Goal: Task Accomplishment & Management: Manage account settings

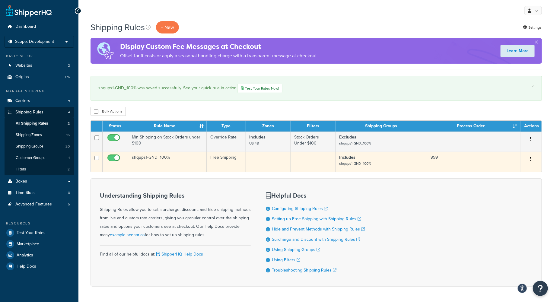
click at [186, 165] on td "shqups1-GND_100%" at bounding box center [167, 162] width 78 height 20
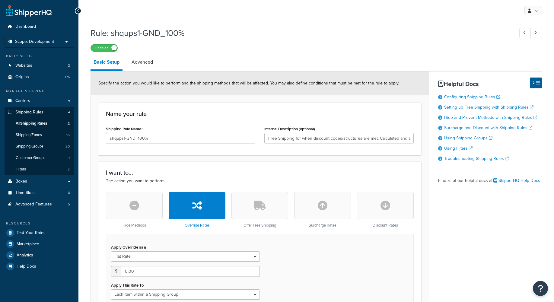
select select "ITEM"
click at [35, 125] on span "All Shipping Rules" at bounding box center [31, 123] width 31 height 5
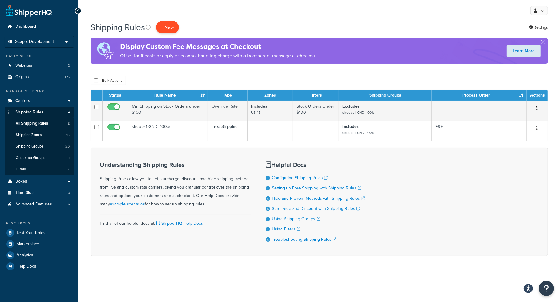
click at [171, 27] on p "+ New" at bounding box center [167, 27] width 23 height 12
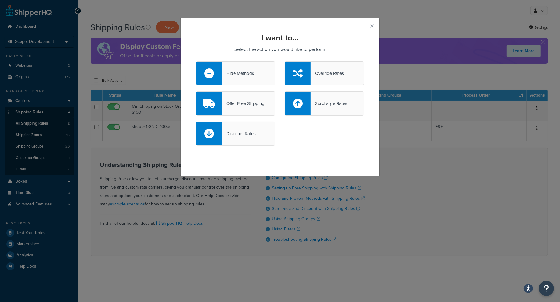
click at [298, 74] on icon at bounding box center [298, 73] width 10 height 10
click at [0, 0] on input "Override Rates" at bounding box center [0, 0] width 0 height 0
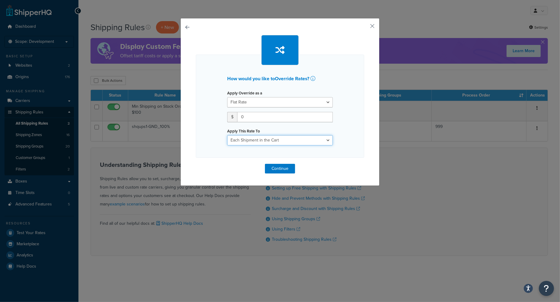
click at [305, 142] on select "Each Shipment in the Cart Each Origin in the Cart Each Shipping Group in the Ca…" at bounding box center [280, 140] width 106 height 10
select select "ITEM"
click at [227, 135] on select "Each Shipment in the Cart Each Origin in the Cart Each Shipping Group in the Ca…" at bounding box center [280, 140] width 106 height 10
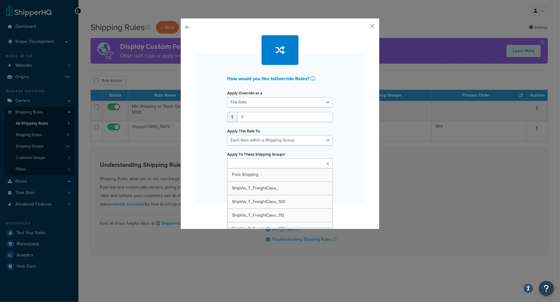
click at [276, 165] on ul at bounding box center [280, 163] width 106 height 10
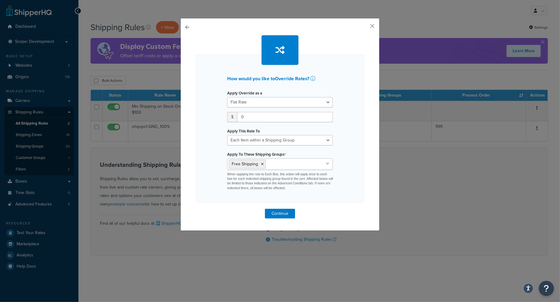
click at [439, 179] on div "How would you like to Override Rates ? Apply Override as a Flat Rate Percentage…" at bounding box center [280, 151] width 560 height 302
click at [279, 217] on button "Continue" at bounding box center [280, 214] width 30 height 10
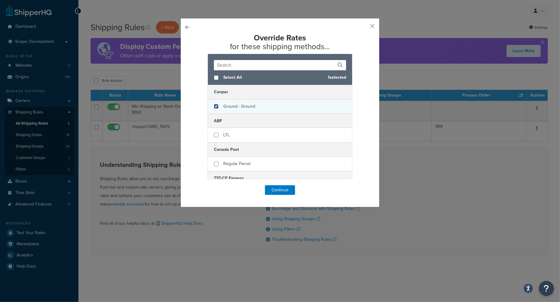
click at [214, 107] on input "checkbox" at bounding box center [216, 106] width 5 height 5
checkbox input "true"
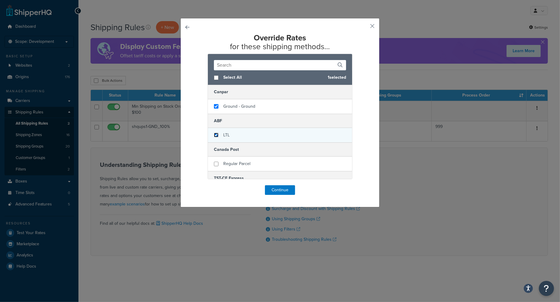
click at [214, 134] on input "checkbox" at bounding box center [216, 135] width 5 height 5
checkbox input "true"
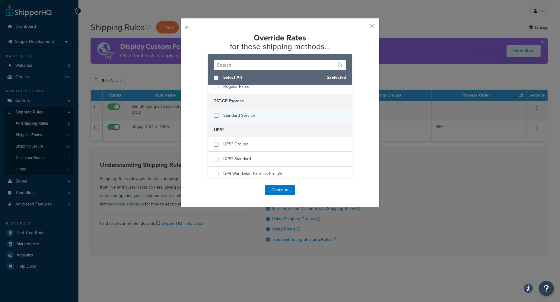
scroll to position [80, 0]
click at [214, 141] on input "checkbox" at bounding box center [216, 142] width 5 height 5
checkbox input "true"
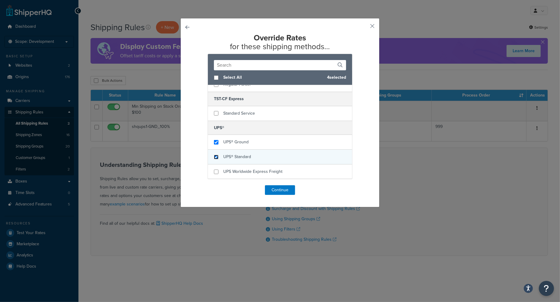
click at [214, 157] on input "checkbox" at bounding box center [216, 157] width 5 height 5
checkbox input "true"
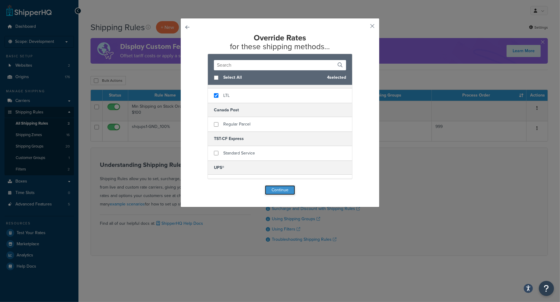
click at [273, 187] on button "Continue" at bounding box center [280, 190] width 30 height 10
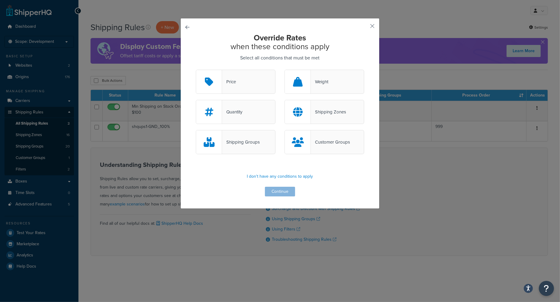
click at [232, 146] on div "Shipping Groups" at bounding box center [241, 142] width 38 height 8
click at [0, 0] on input "Shipping Groups" at bounding box center [0, 0] width 0 height 0
click at [243, 141] on div "Shipping Groups" at bounding box center [241, 142] width 38 height 8
click at [0, 0] on input "Shipping Groups" at bounding box center [0, 0] width 0 height 0
click at [210, 141] on icon at bounding box center [209, 142] width 11 height 10
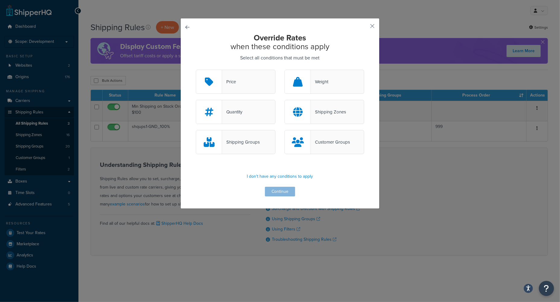
click at [0, 0] on input "Shipping Groups" at bounding box center [0, 0] width 0 height 0
click at [276, 193] on button "Continue" at bounding box center [280, 192] width 30 height 10
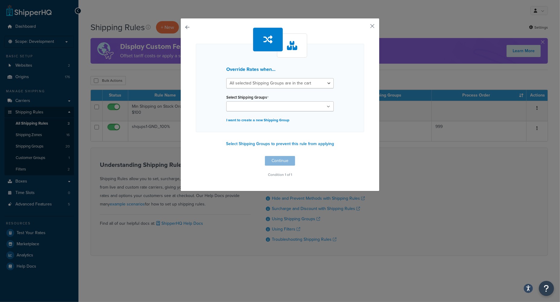
click at [327, 107] on icon at bounding box center [328, 107] width 3 height 4
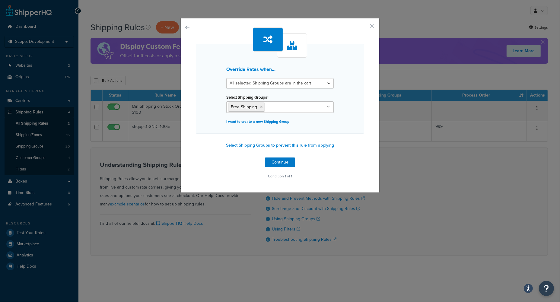
click at [425, 192] on div "Override Rates when... All selected Shipping Groups are in the cart Any selecte…" at bounding box center [280, 151] width 560 height 302
click at [276, 163] on button "Continue" at bounding box center [280, 162] width 30 height 10
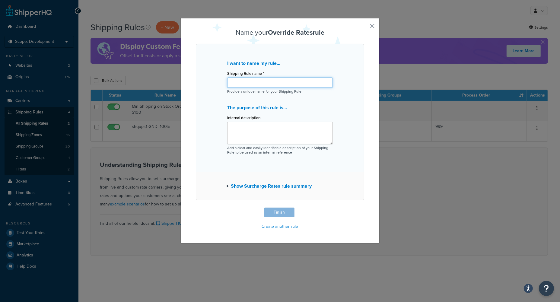
click at [237, 83] on input "Shipping Rule name *" at bounding box center [280, 83] width 106 height 10
paste input "Free Shipping"
type input "Free Shipping"
click at [245, 126] on textarea "Internal description" at bounding box center [280, 133] width 106 height 22
paste textarea "If the cart contains a FREE product then set the shipping rates for UPS Ground …"
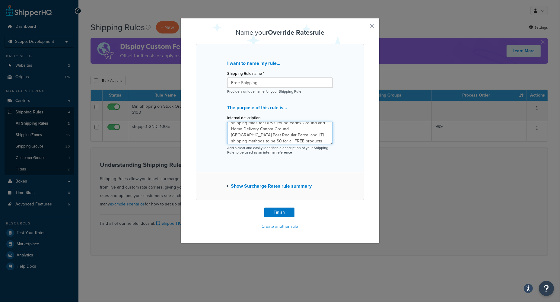
scroll to position [0, 0]
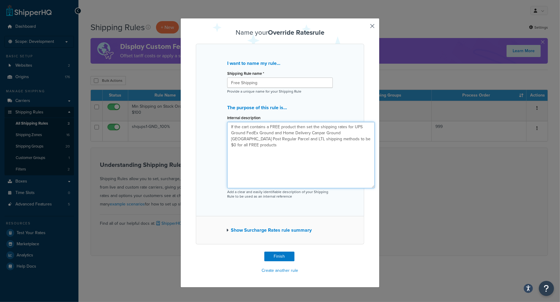
drag, startPoint x: 328, startPoint y: 142, endPoint x: 369, endPoint y: 186, distance: 60.8
click at [369, 186] on textarea "If the cart contains a FREE product then set the shipping rates for UPS Ground …" at bounding box center [300, 155] width 147 height 66
type textarea "If the cart contains a FREE product then set the shipping rates for UPS Ground …"
click at [276, 255] on button "Finish" at bounding box center [279, 257] width 30 height 10
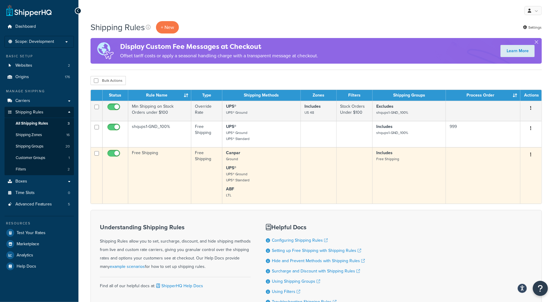
click at [170, 186] on td "Free Shipping" at bounding box center [159, 175] width 63 height 56
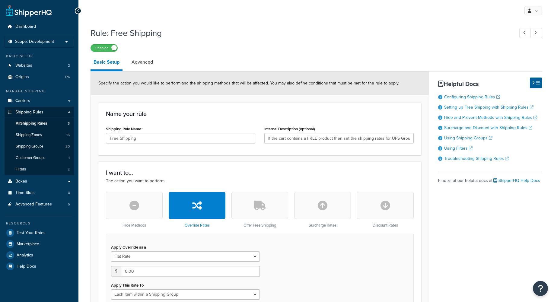
select select "ITEM"
click at [139, 61] on link "Advanced" at bounding box center [141, 62] width 27 height 14
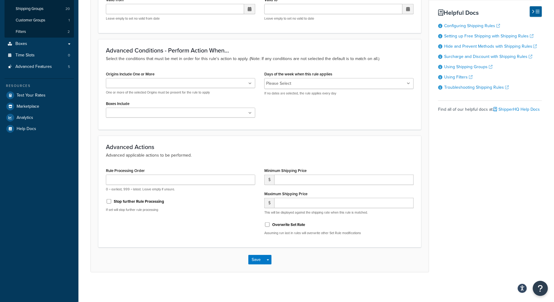
scroll to position [138, 0]
drag, startPoint x: 295, startPoint y: 177, endPoint x: 333, endPoint y: 182, distance: 38.3
click at [298, 177] on input "number" at bounding box center [343, 179] width 139 height 10
type input "0.00"
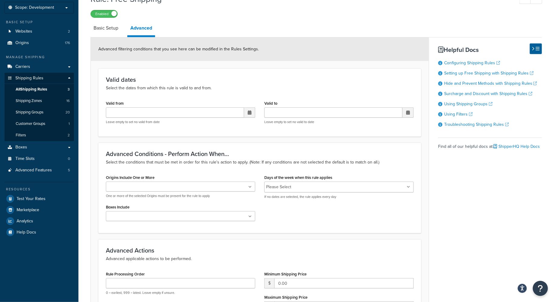
scroll to position [17, 0]
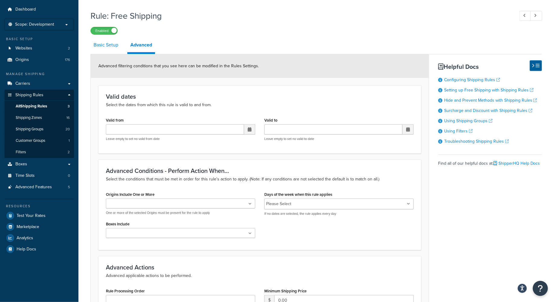
click at [109, 45] on link "Basic Setup" at bounding box center [105, 45] width 31 height 14
select select "ITEM"
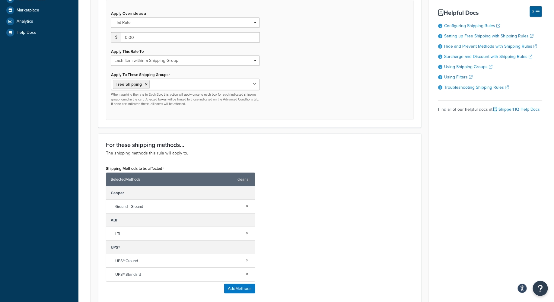
scroll to position [299, 0]
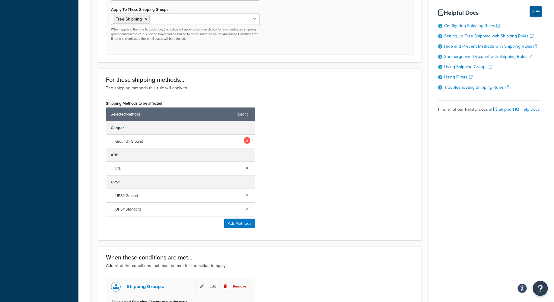
click at [248, 141] on link at bounding box center [247, 140] width 7 height 7
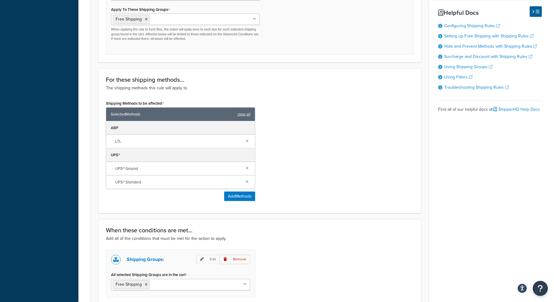
scroll to position [374, 0]
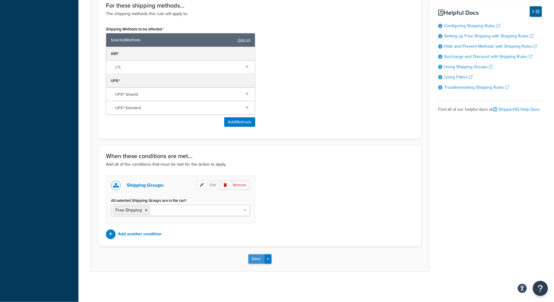
click at [254, 261] on button "Save" at bounding box center [256, 259] width 16 height 10
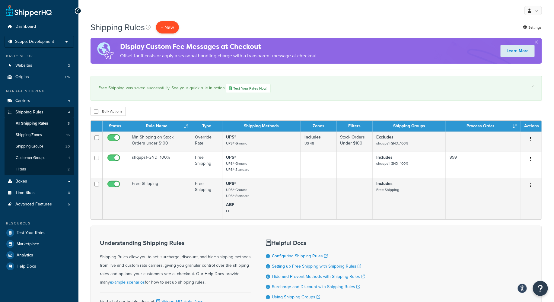
click at [167, 28] on p "+ New" at bounding box center [167, 27] width 23 height 12
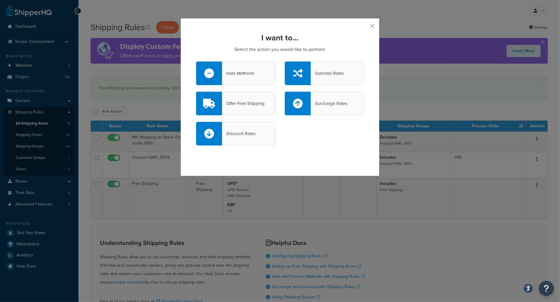
click at [241, 134] on div "Discount Rates" at bounding box center [238, 133] width 33 height 8
click at [0, 0] on input "Discount Rates" at bounding box center [0, 0] width 0 height 0
select select "CART"
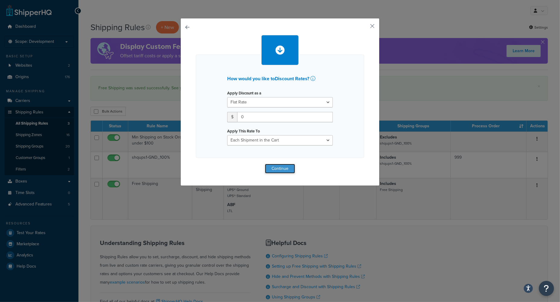
click at [278, 168] on button "Continue" at bounding box center [280, 169] width 30 height 10
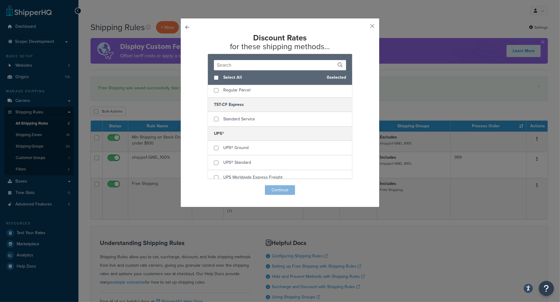
scroll to position [80, 0]
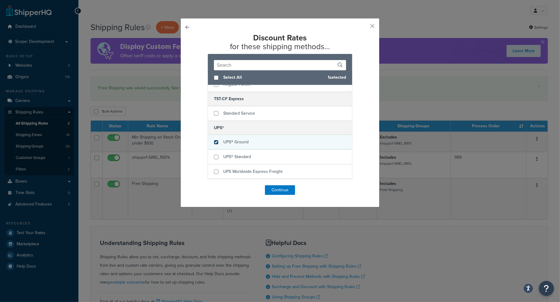
click at [214, 143] on input "checkbox" at bounding box center [216, 142] width 5 height 5
checkbox input "true"
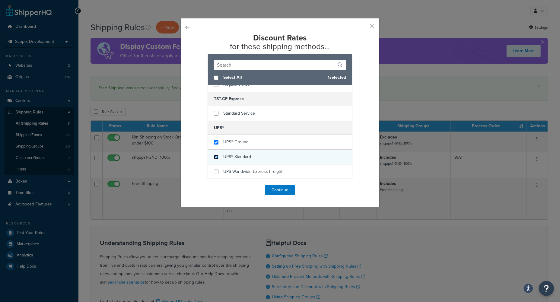
click at [214, 158] on input "checkbox" at bounding box center [216, 157] width 5 height 5
checkbox input "true"
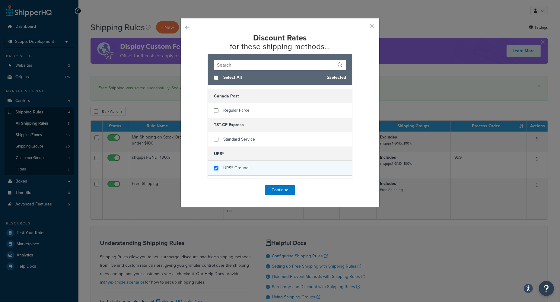
scroll to position [0, 0]
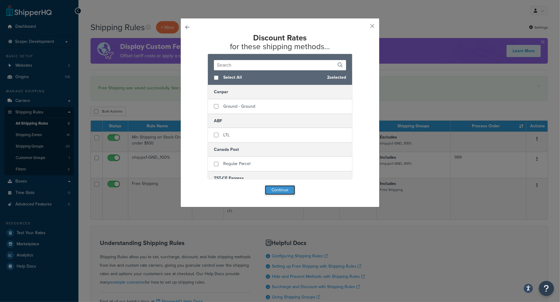
click at [280, 188] on button "Continue" at bounding box center [280, 190] width 30 height 10
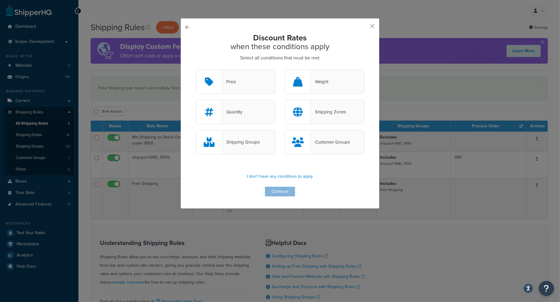
click at [240, 79] on div "Price" at bounding box center [236, 82] width 80 height 24
click at [0, 0] on input "Price" at bounding box center [0, 0] width 0 height 0
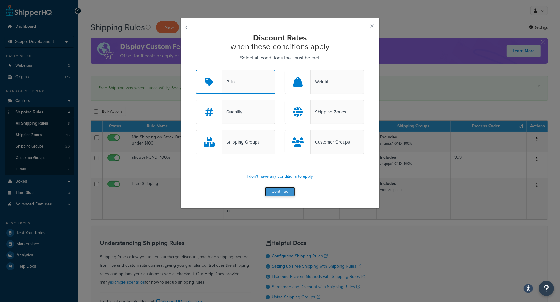
click at [276, 193] on button "Continue" at bounding box center [280, 192] width 30 height 10
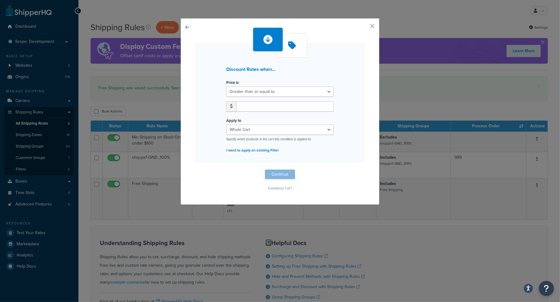
click at [188, 27] on div "Discount Rates when... Price is Greater than or equal to Between or equal to Le…" at bounding box center [279, 111] width 199 height 187
click at [196, 169] on button "button" at bounding box center [196, 169] width 0 height 0
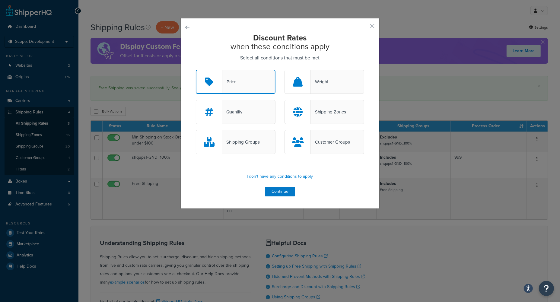
click at [233, 143] on div "Shipping Groups" at bounding box center [241, 142] width 38 height 8
click at [0, 0] on input "Shipping Groups" at bounding box center [0, 0] width 0 height 0
click at [205, 142] on icon at bounding box center [209, 142] width 11 height 10
click at [0, 0] on input "Shipping Groups" at bounding box center [0, 0] width 0 height 0
click at [242, 147] on div "Shipping Groups" at bounding box center [236, 142] width 80 height 24
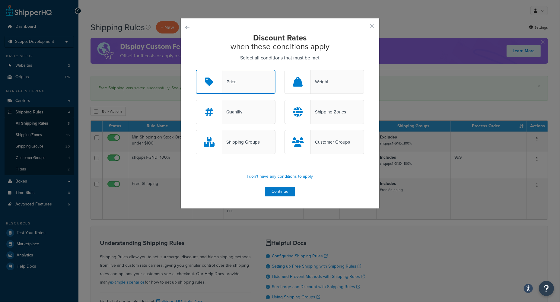
click at [0, 0] on input "Shipping Groups" at bounding box center [0, 0] width 0 height 0
click at [255, 89] on div "Price" at bounding box center [236, 82] width 80 height 24
click at [0, 0] on input "Price" at bounding box center [0, 0] width 0 height 0
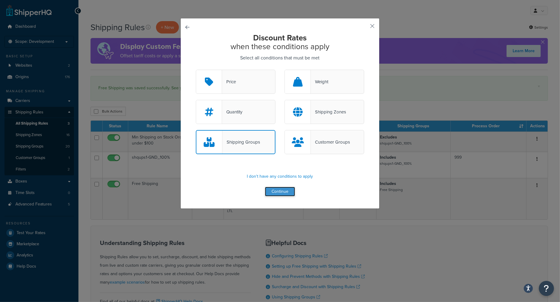
click at [283, 191] on button "Continue" at bounding box center [280, 192] width 30 height 10
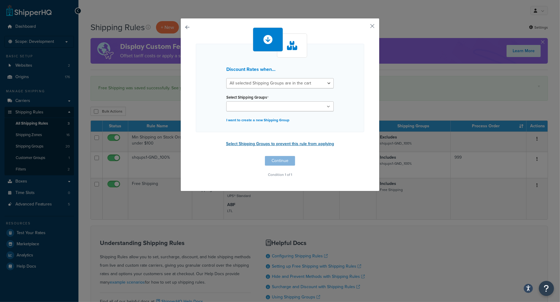
click at [304, 144] on button "Select Shipping Groups to prevent this rule from applying" at bounding box center [280, 143] width 112 height 9
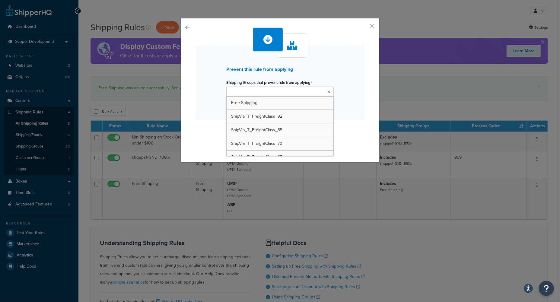
click at [327, 92] on icon at bounding box center [328, 92] width 3 height 4
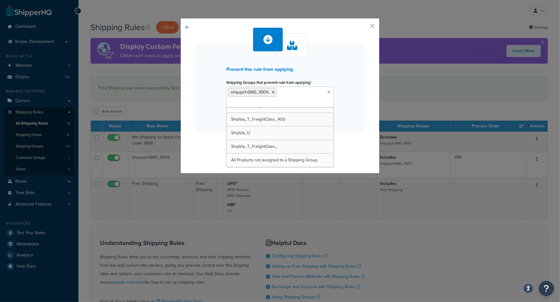
scroll to position [199, 0]
click at [355, 128] on div "Prevent this rule from applying Shipping Groups that prevent rule from applying…" at bounding box center [280, 87] width 168 height 87
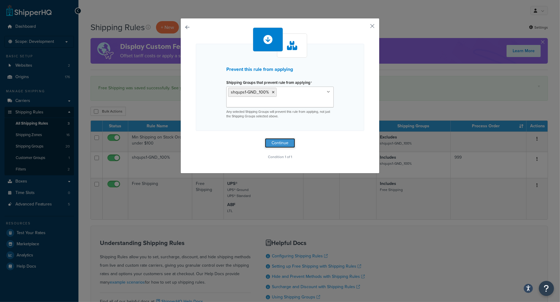
click at [282, 141] on button "Continue" at bounding box center [280, 143] width 30 height 10
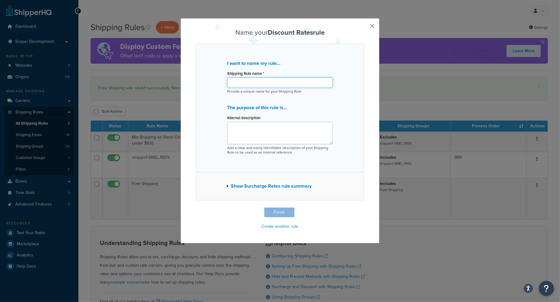
click at [263, 81] on input "Shipping Rule name *" at bounding box center [280, 83] width 106 height 10
paste input "Minimum Shipping Charge"
type input "Minimum Shipping Charge"
click at [279, 186] on button "Show Surcharge Rates rule summary" at bounding box center [268, 186] width 85 height 8
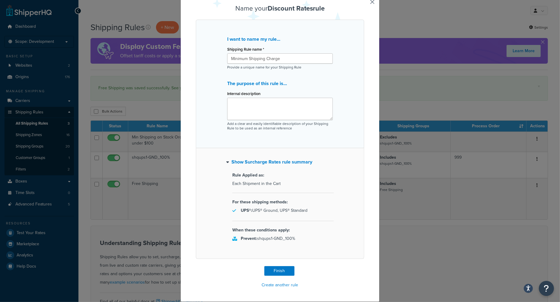
scroll to position [24, 0]
click at [276, 272] on button "Finish" at bounding box center [279, 271] width 30 height 10
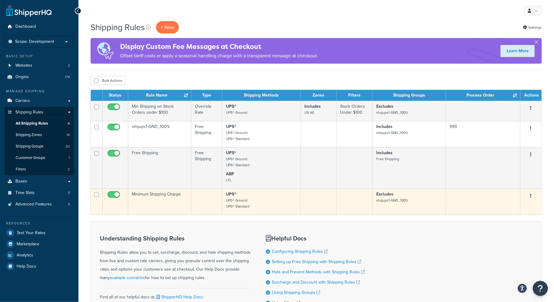
click at [165, 205] on td "Minimum Shipping Charge" at bounding box center [159, 201] width 63 height 26
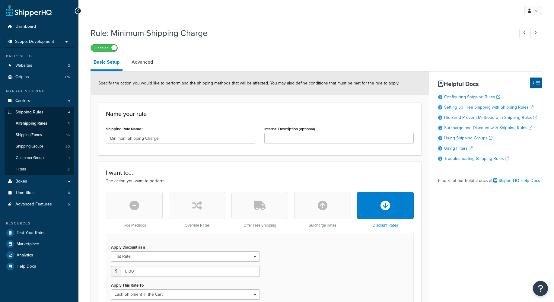
select select "CART"
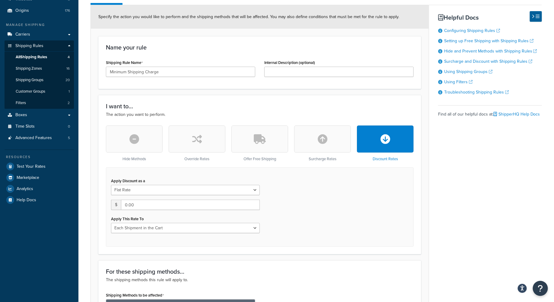
scroll to position [121, 0]
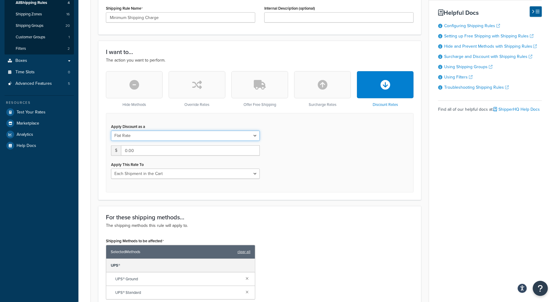
click at [255, 137] on select "Flat Rate Percentage Flat Rate & Percentage" at bounding box center [185, 136] width 149 height 10
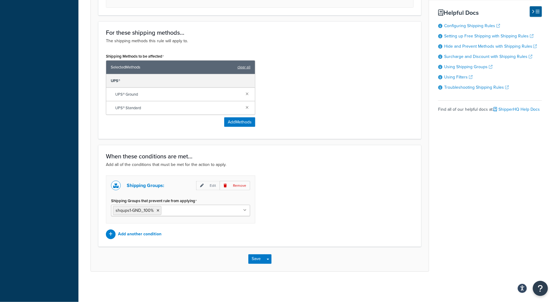
scroll to position [306, 0]
click at [134, 236] on p "Add another condition" at bounding box center [139, 234] width 43 height 8
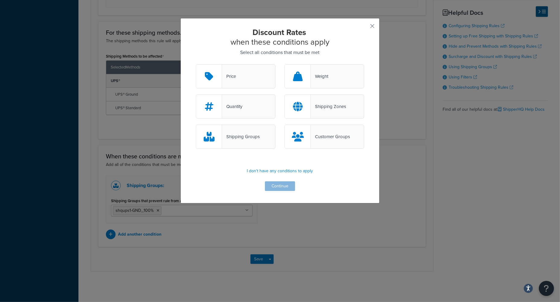
click at [229, 75] on div "Price" at bounding box center [229, 76] width 14 height 8
click at [0, 0] on input "Price" at bounding box center [0, 0] width 0 height 0
click at [277, 185] on button "Continue" at bounding box center [280, 186] width 30 height 10
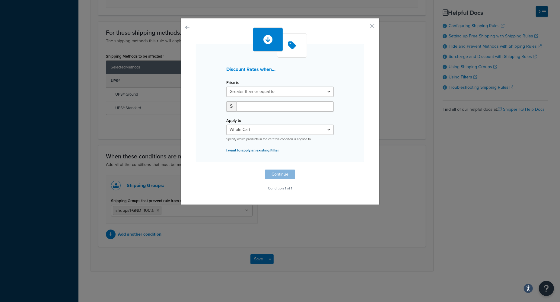
click at [246, 149] on p "I want to apply an existing Filter" at bounding box center [279, 150] width 107 height 8
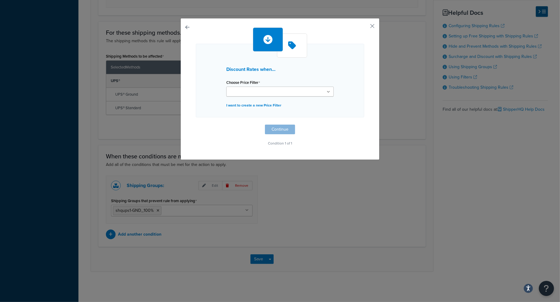
click at [327, 92] on icon at bounding box center [328, 92] width 3 height 4
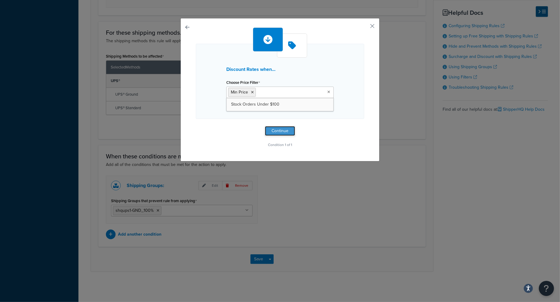
click at [278, 132] on button "Continue" at bounding box center [280, 131] width 30 height 10
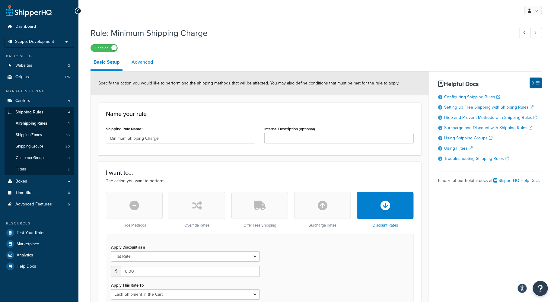
click at [137, 61] on link "Advanced" at bounding box center [141, 62] width 27 height 14
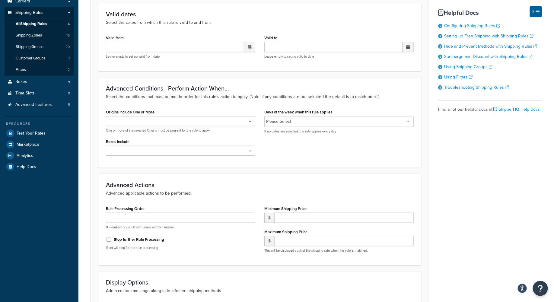
scroll to position [121, 0]
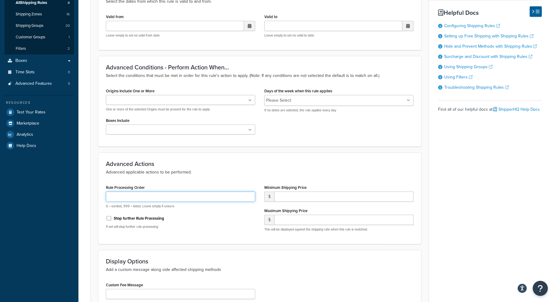
click at [128, 198] on input "Rule Processing Order" at bounding box center [180, 196] width 149 height 10
type input "50"
click at [106, 216] on input "Stop further Rule Processing" at bounding box center [109, 218] width 6 height 5
checkbox input "true"
click at [290, 199] on input "number" at bounding box center [343, 196] width 139 height 10
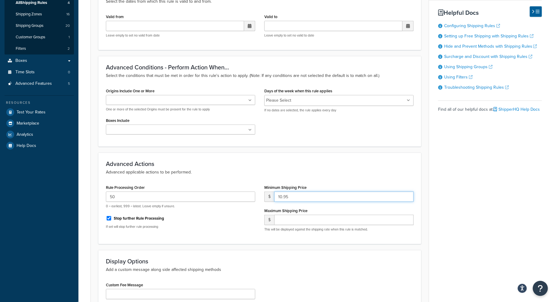
type input "10.95"
type input "999999.99"
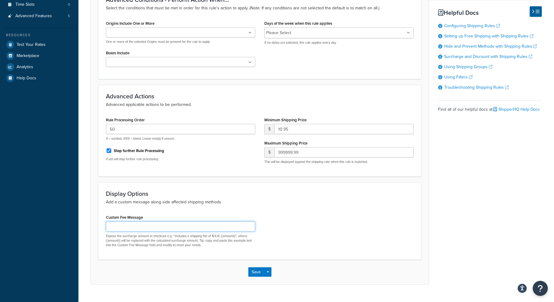
scroll to position [201, 0]
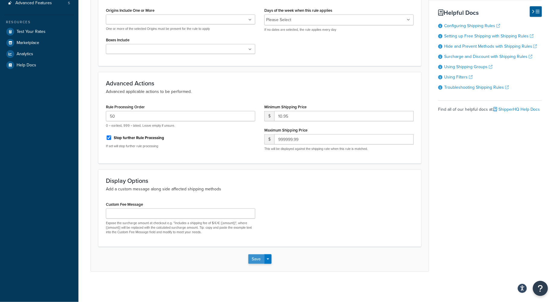
click at [256, 259] on button "Save" at bounding box center [256, 259] width 16 height 10
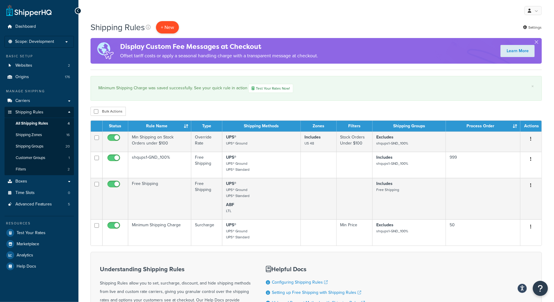
click at [166, 28] on p "+ New" at bounding box center [167, 27] width 23 height 12
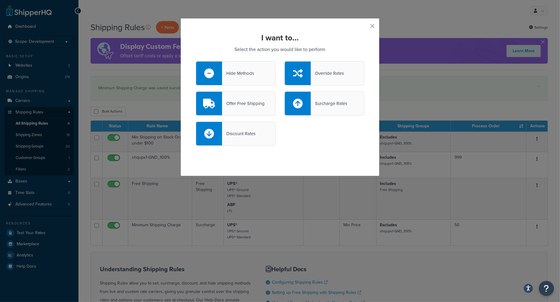
click at [239, 74] on div "Hide Methods" at bounding box center [238, 73] width 32 height 8
click at [0, 0] on input "Hide Methods" at bounding box center [0, 0] width 0 height 0
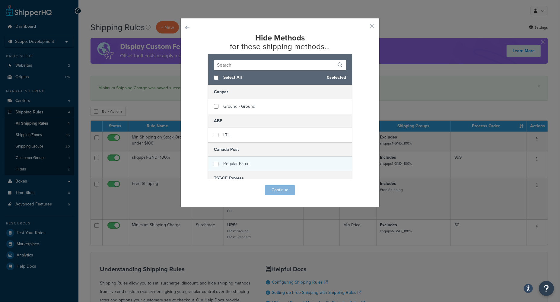
scroll to position [80, 0]
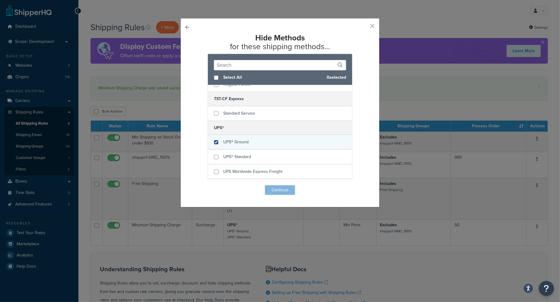
click at [214, 141] on input "checkbox" at bounding box center [216, 142] width 5 height 5
checkbox input "true"
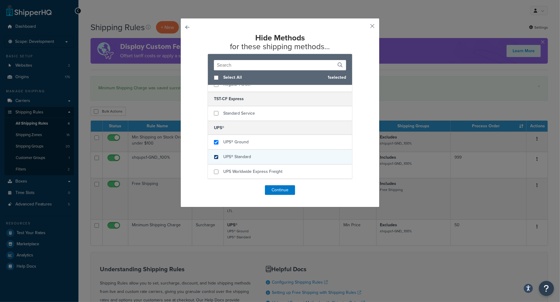
click at [214, 157] on input "checkbox" at bounding box center [216, 157] width 5 height 5
checkbox input "true"
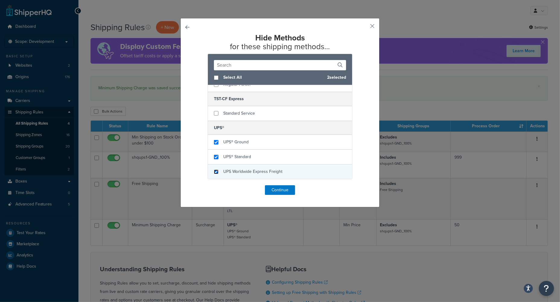
click at [214, 172] on input "checkbox" at bounding box center [216, 171] width 5 height 5
checkbox input "true"
click at [278, 191] on button "Continue" at bounding box center [280, 190] width 30 height 10
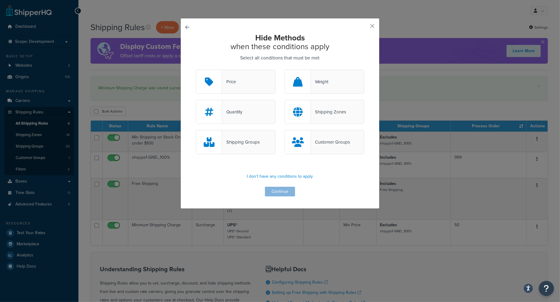
click at [245, 139] on div "Shipping Groups" at bounding box center [241, 142] width 38 height 8
click at [0, 0] on input "Shipping Groups" at bounding box center [0, 0] width 0 height 0
click at [279, 192] on button "Continue" at bounding box center [280, 192] width 30 height 10
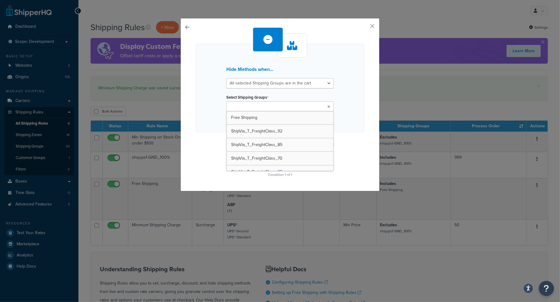
click at [327, 106] on icon at bounding box center [328, 107] width 3 height 4
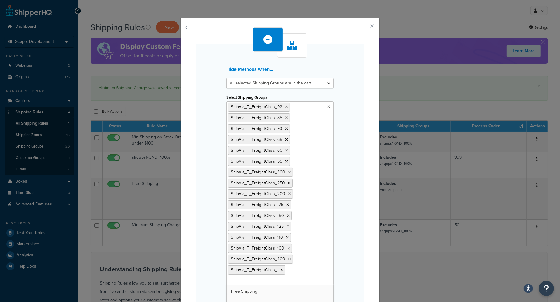
scroll to position [64, 0]
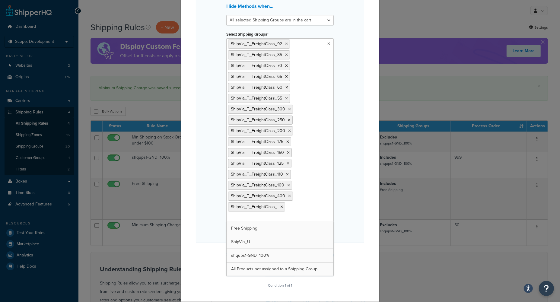
click at [360, 175] on div "Hide Methods when... All selected Shipping Groups are in the cart Any selected …" at bounding box center [280, 112] width 168 height 262
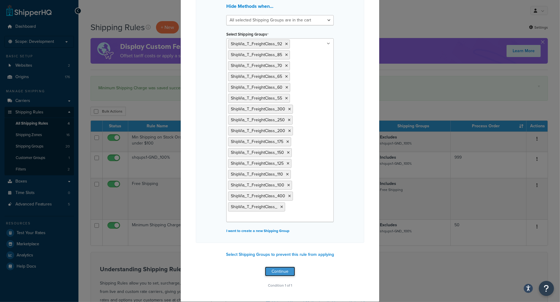
click at [278, 271] on button "Continue" at bounding box center [280, 272] width 30 height 10
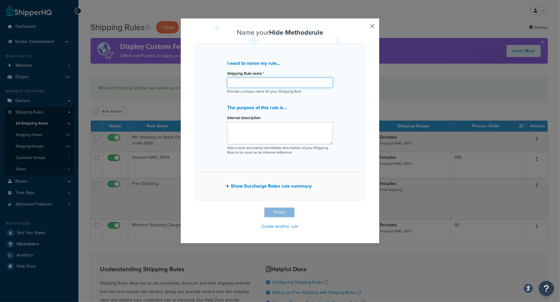
click at [233, 83] on input "Shipping Rule name *" at bounding box center [280, 83] width 106 height 10
paste input "Freight"
type input "Freight"
click at [240, 128] on textarea "Internal description" at bounding box center [280, 133] width 106 height 22
paste textarea "Mandate carriers to be used for LTL shipments"
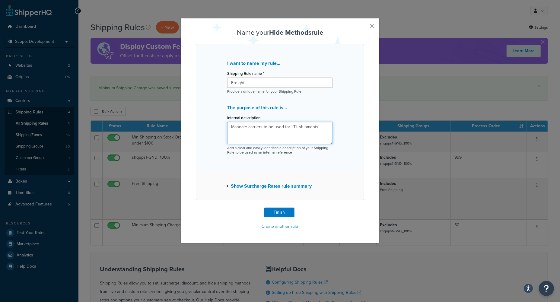
type textarea "Mandate carriers to be used for LTL shipments"
click at [280, 212] on button "Finish" at bounding box center [279, 212] width 30 height 10
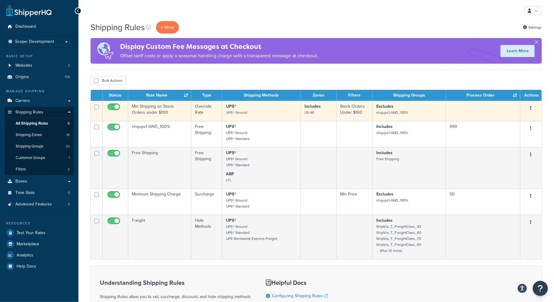
click at [146, 112] on td "Min Shipping on Stock Orders under $100" at bounding box center [159, 111] width 63 height 20
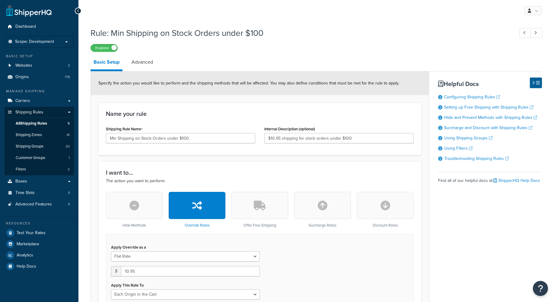
select select "LOCATION"
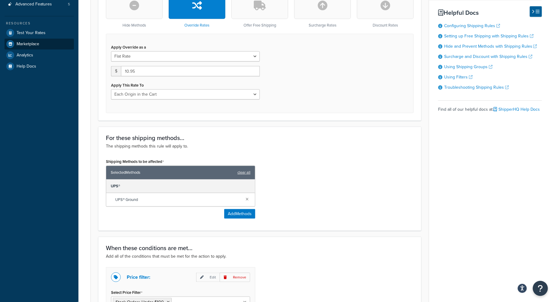
scroll to position [39, 0]
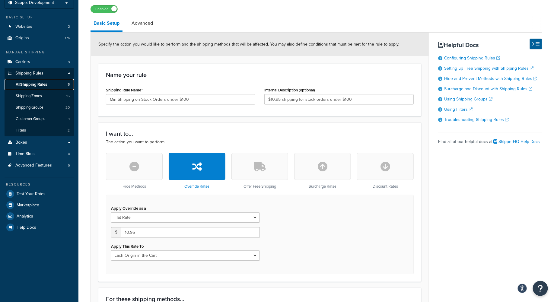
click at [37, 84] on span "All Shipping Rules" at bounding box center [31, 84] width 31 height 5
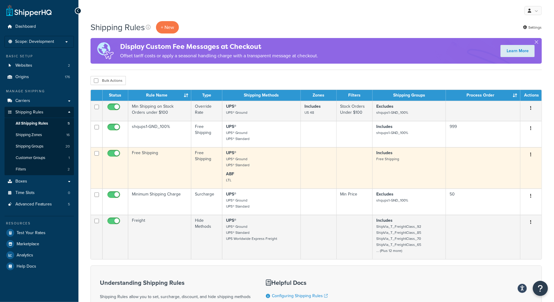
click at [169, 172] on td "Free Shipping" at bounding box center [159, 167] width 63 height 41
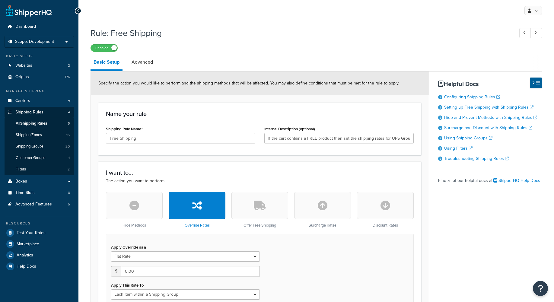
select select "ITEM"
click at [142, 60] on link "Advanced" at bounding box center [141, 62] width 27 height 14
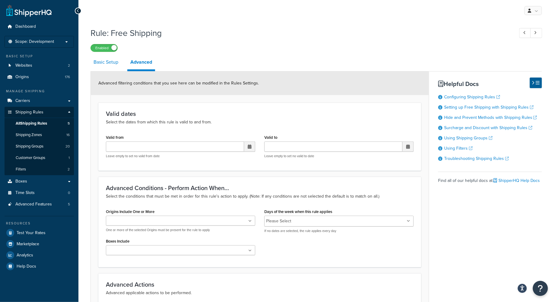
click at [96, 62] on link "Basic Setup" at bounding box center [105, 62] width 31 height 14
select select "ITEM"
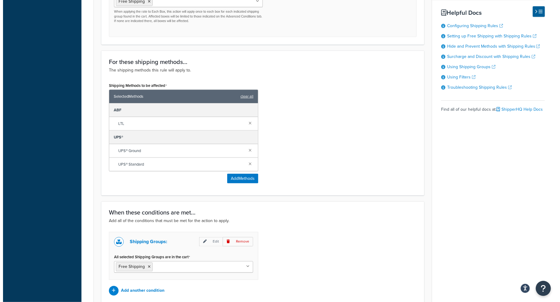
scroll to position [321, 0]
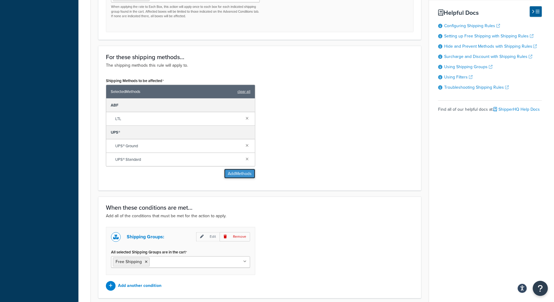
click at [246, 173] on button "Add Methods" at bounding box center [239, 174] width 31 height 10
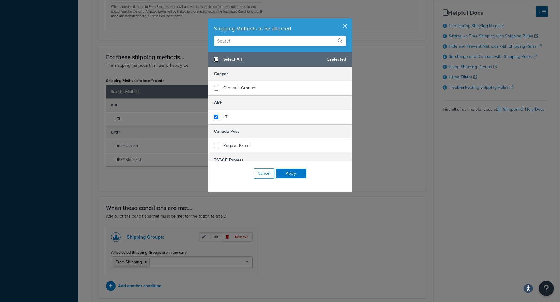
click at [214, 59] on input "checkbox" at bounding box center [216, 59] width 5 height 5
checkbox input "true"
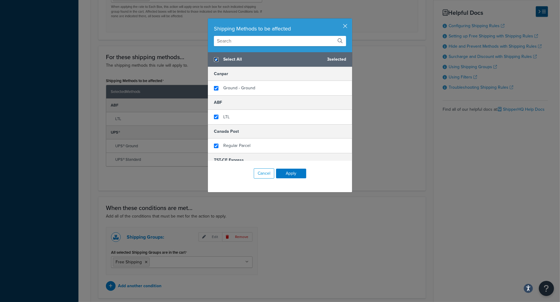
checkbox input "true"
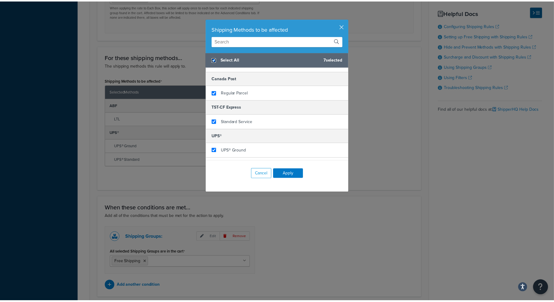
scroll to position [80, 0]
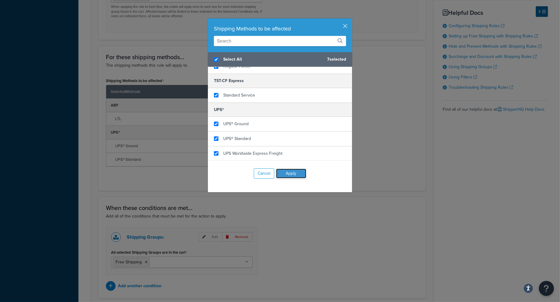
click at [292, 174] on button "Apply" at bounding box center [291, 174] width 30 height 10
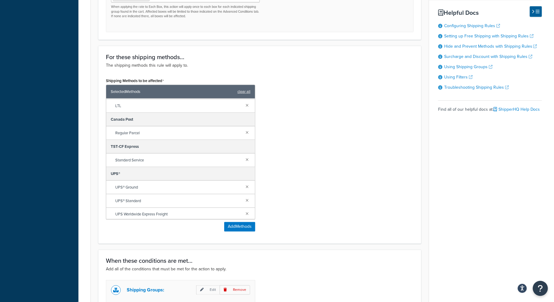
scroll to position [42, 0]
click at [244, 214] on link at bounding box center [247, 211] width 7 height 7
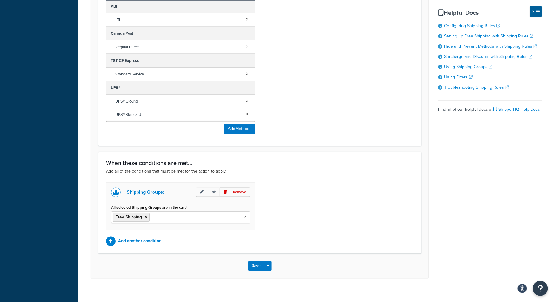
scroll to position [427, 0]
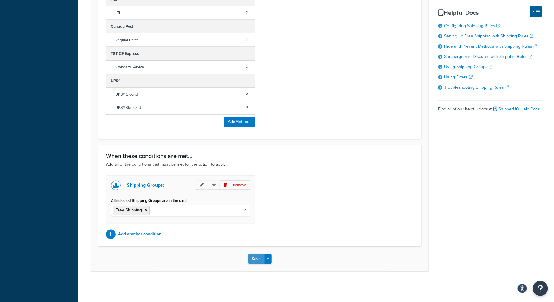
click at [259, 259] on button "Save" at bounding box center [256, 259] width 16 height 10
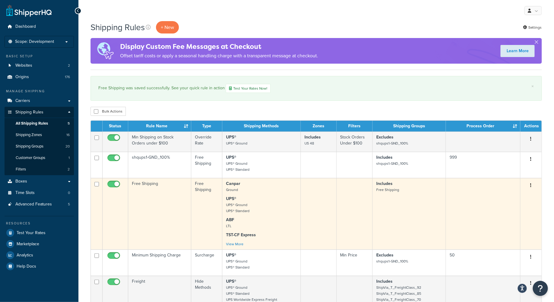
click at [147, 215] on td "Free Shipping" at bounding box center [159, 213] width 63 height 71
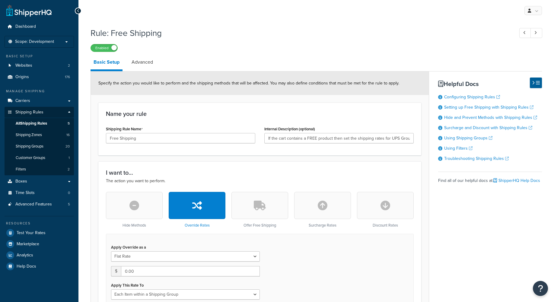
select select "ITEM"
click at [397, 138] on input "If the cart contains a FREE product then set the shipping rates for UPS Ground …" at bounding box center [338, 138] width 149 height 10
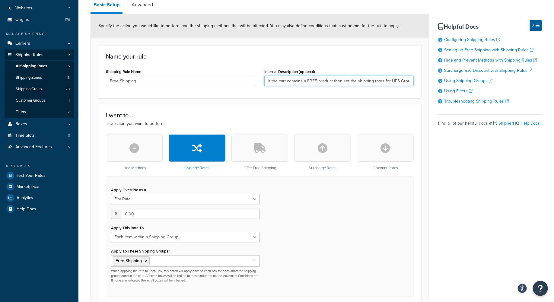
scroll to position [40, 0]
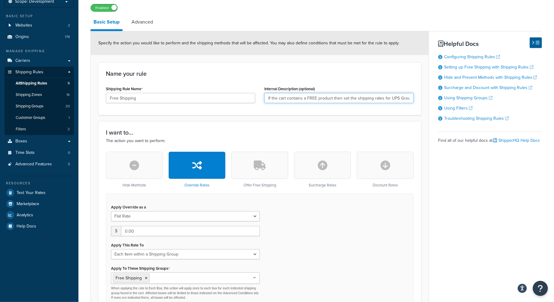
click at [385, 99] on input "If the cart contains a FREE product then set the shipping rates for UPS Ground …" at bounding box center [338, 98] width 149 height 10
click at [402, 99] on input "If the cart contains a FREE product then set the shipping rates for UPS Ground …" at bounding box center [338, 98] width 149 height 10
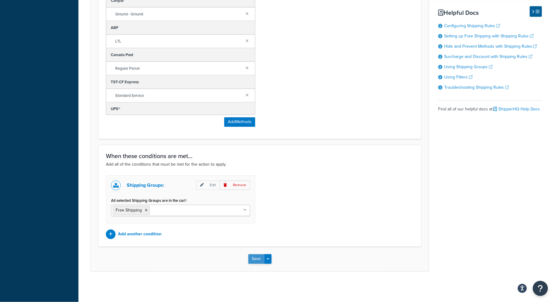
scroll to position [0, 0]
click at [258, 256] on button "Save" at bounding box center [256, 259] width 16 height 10
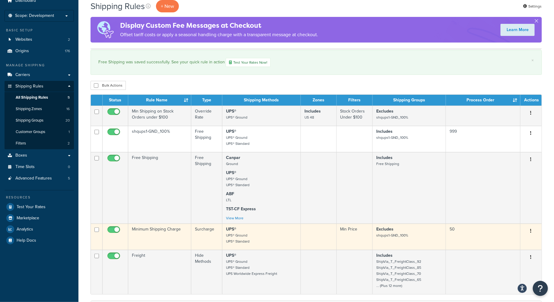
scroll to position [40, 0]
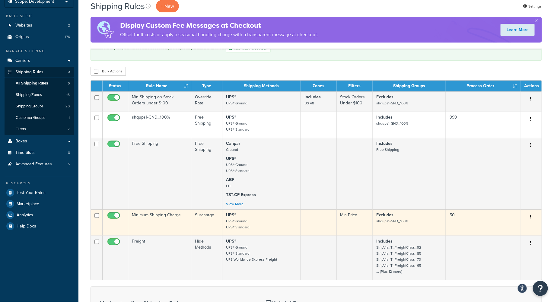
click at [160, 227] on td "Minimum Shipping Charge" at bounding box center [159, 222] width 63 height 26
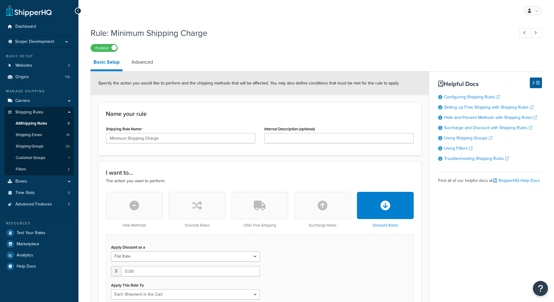
select select "CART"
click at [32, 122] on span "All Shipping Rules" at bounding box center [31, 123] width 31 height 5
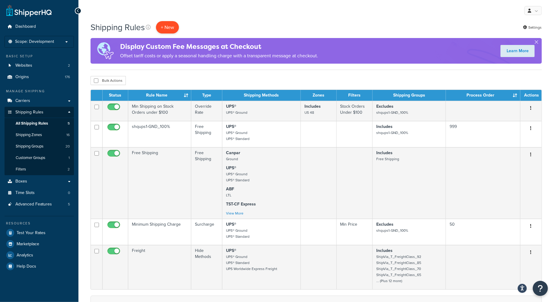
click at [169, 27] on p "+ New" at bounding box center [167, 27] width 23 height 12
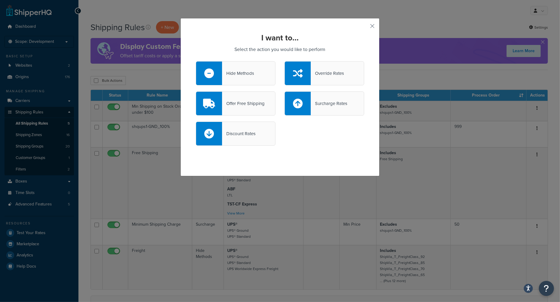
click at [250, 74] on div "Hide Methods" at bounding box center [238, 73] width 32 height 8
click at [0, 0] on input "Hide Methods" at bounding box center [0, 0] width 0 height 0
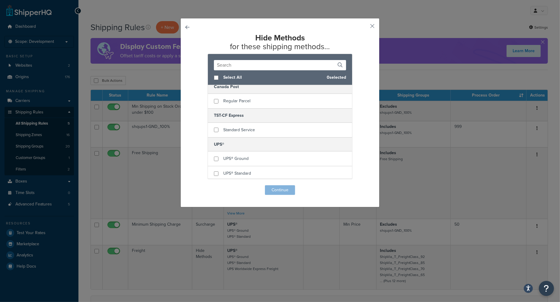
scroll to position [80, 0]
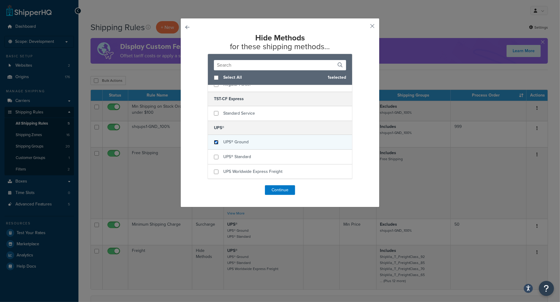
click at [214, 142] on input "checkbox" at bounding box center [216, 142] width 5 height 5
checkbox input "true"
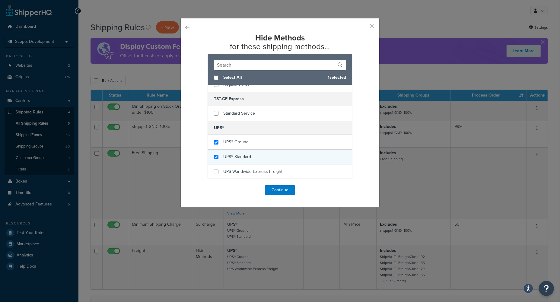
checkbox input "true"
click at [210, 157] on div "UPS® Standard" at bounding box center [280, 157] width 144 height 15
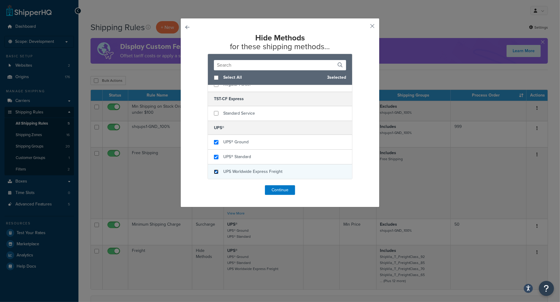
click at [214, 172] on input "checkbox" at bounding box center [216, 171] width 5 height 5
checkbox input "true"
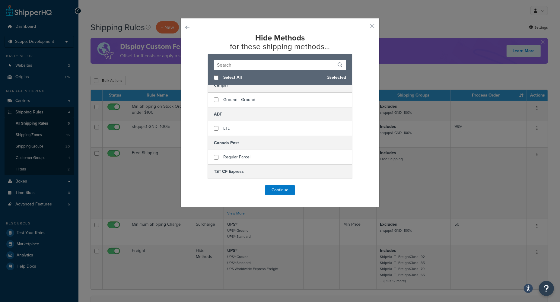
scroll to position [0, 0]
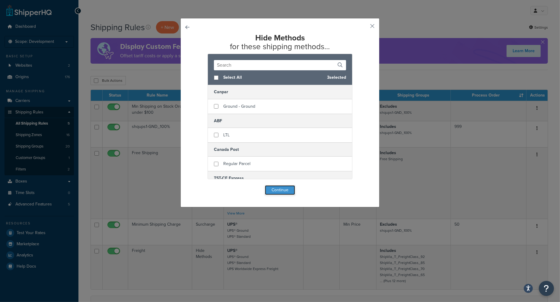
click at [279, 189] on button "Continue" at bounding box center [280, 190] width 30 height 10
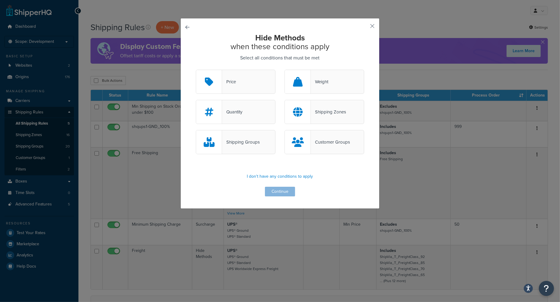
click at [246, 145] on div "Shipping Groups" at bounding box center [241, 142] width 38 height 8
click at [0, 0] on input "Shipping Groups" at bounding box center [0, 0] width 0 height 0
click at [275, 192] on button "Continue" at bounding box center [280, 192] width 30 height 10
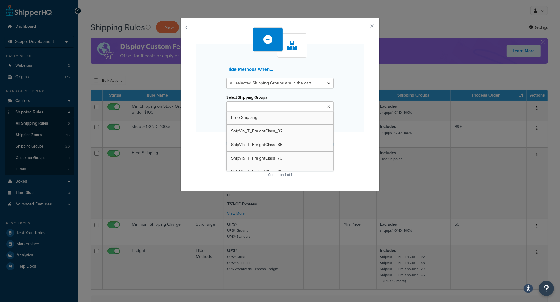
click at [327, 107] on icon at bounding box center [328, 107] width 3 height 4
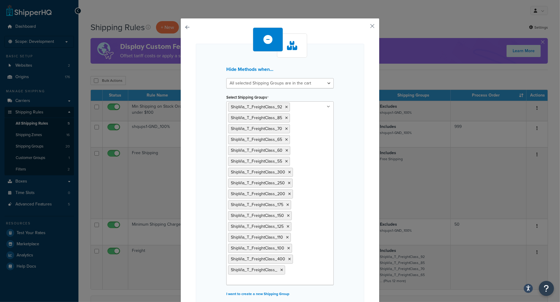
click at [351, 173] on div "Hide Methods when... All selected Shipping Groups are in the cart Any selected …" at bounding box center [280, 175] width 168 height 262
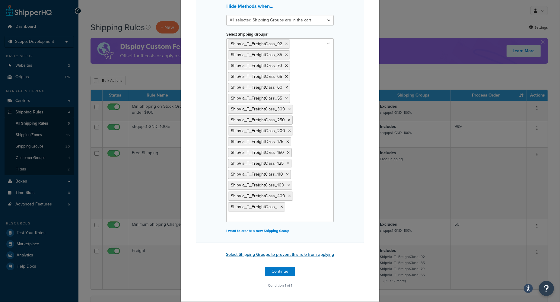
click at [299, 255] on button "Select Shipping Groups to prevent this rule from applying" at bounding box center [280, 254] width 112 height 9
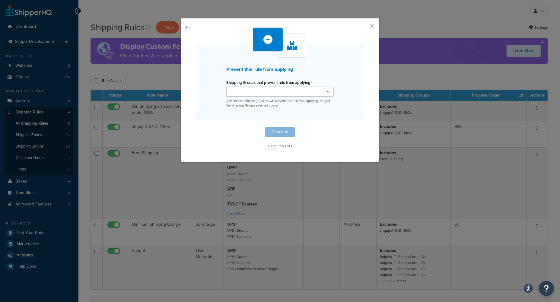
click at [292, 94] on ul at bounding box center [279, 92] width 107 height 10
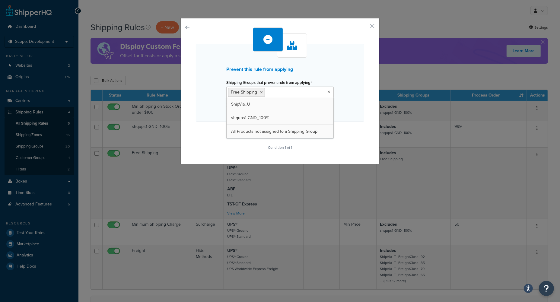
click at [372, 68] on div "Prevent this rule from applying Shipping Groups that prevent rule from applying…" at bounding box center [279, 91] width 199 height 146
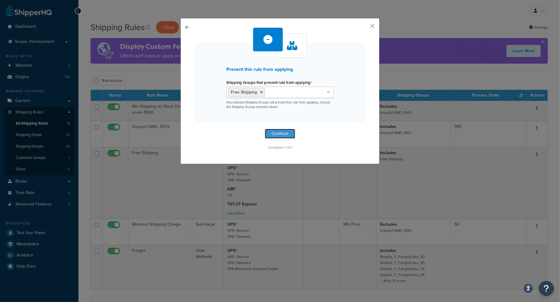
click at [268, 132] on button "Continue" at bounding box center [280, 134] width 30 height 10
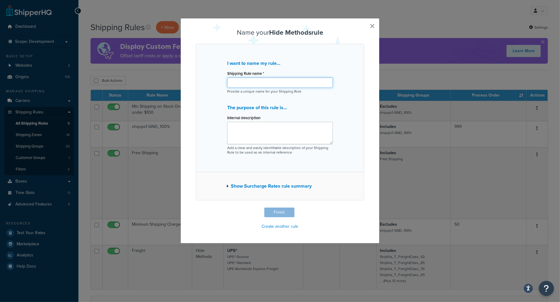
click at [228, 83] on input "Shipping Rule name *" at bounding box center [280, 83] width 106 height 10
paste input "ShipVia_T"
type input "ShipVia_T"
click at [202, 153] on div "I want to name my rule... Shipping Rule name * ShipVia_T Provide a unique name …" at bounding box center [280, 108] width 168 height 128
click at [230, 126] on textarea "Internal description" at bounding box center [280, 133] width 106 height 22
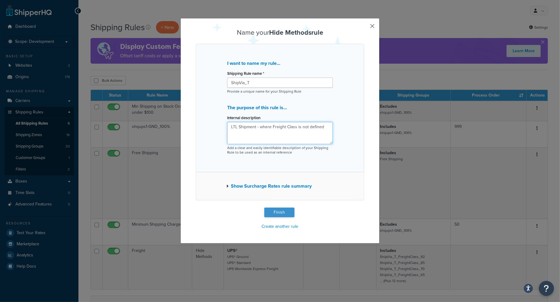
type textarea "LTL Shipment - where Freight Class is not defined"
click at [276, 211] on button "Finish" at bounding box center [279, 212] width 30 height 10
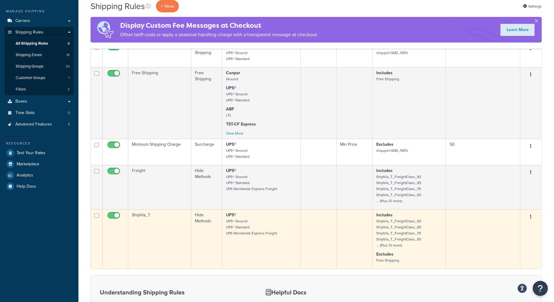
scroll to position [80, 0]
click at [165, 237] on td "ShipVia_T" at bounding box center [159, 238] width 63 height 59
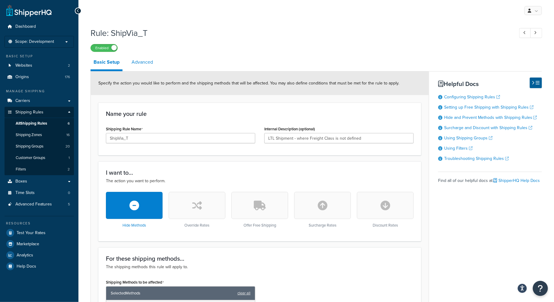
click at [140, 62] on link "Advanced" at bounding box center [141, 62] width 27 height 14
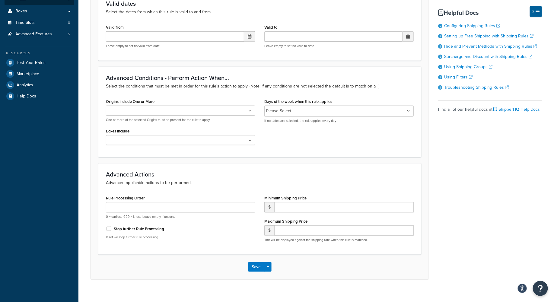
scroll to position [178, 0]
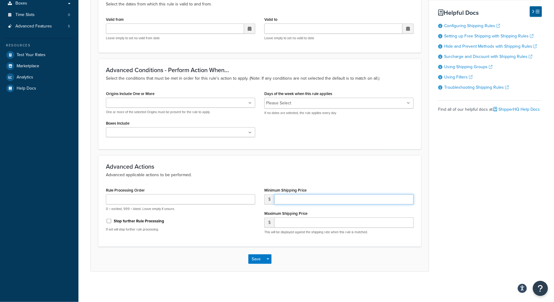
click at [290, 200] on input "number" at bounding box center [343, 199] width 139 height 10
type input "10.95"
click at [238, 164] on h3 "Advanced Actions" at bounding box center [260, 166] width 308 height 7
click at [256, 261] on button "Save" at bounding box center [256, 259] width 16 height 10
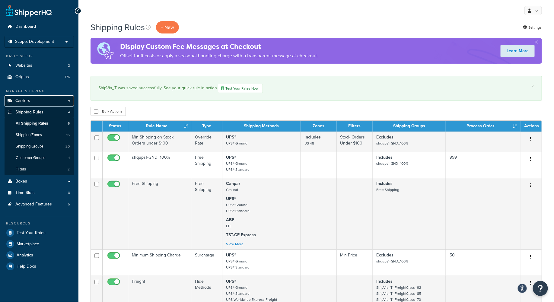
click at [21, 100] on span "Carriers" at bounding box center [22, 100] width 15 height 5
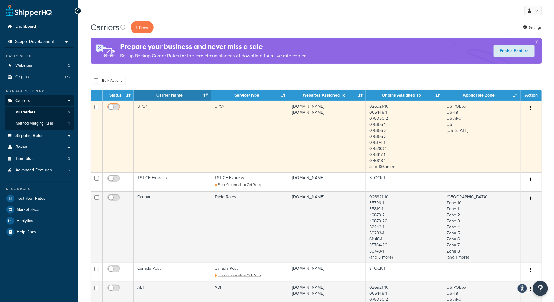
click at [114, 107] on input "checkbox" at bounding box center [114, 109] width 17 height 8
checkbox input "true"
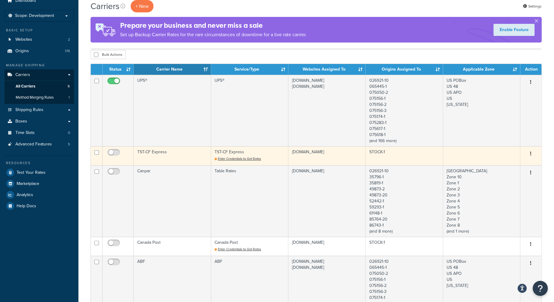
scroll to position [40, 0]
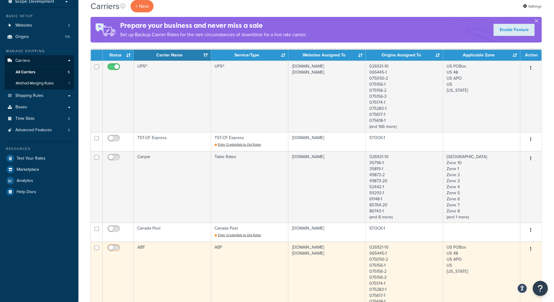
click at [117, 248] on input "checkbox" at bounding box center [114, 249] width 17 height 8
checkbox input "true"
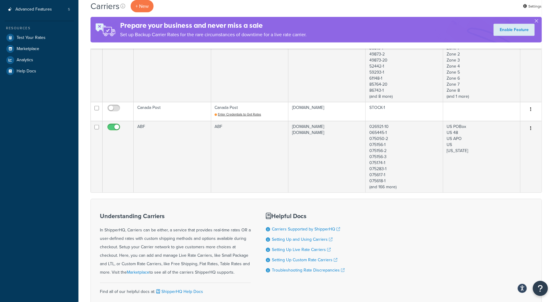
scroll to position [0, 0]
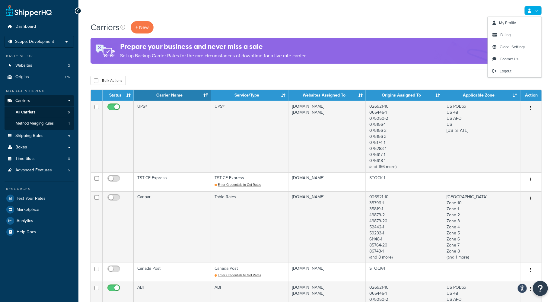
click at [536, 13] on link at bounding box center [532, 10] width 17 height 9
click at [508, 71] on span "Logout" at bounding box center [505, 71] width 12 height 6
